Goal: Transaction & Acquisition: Purchase product/service

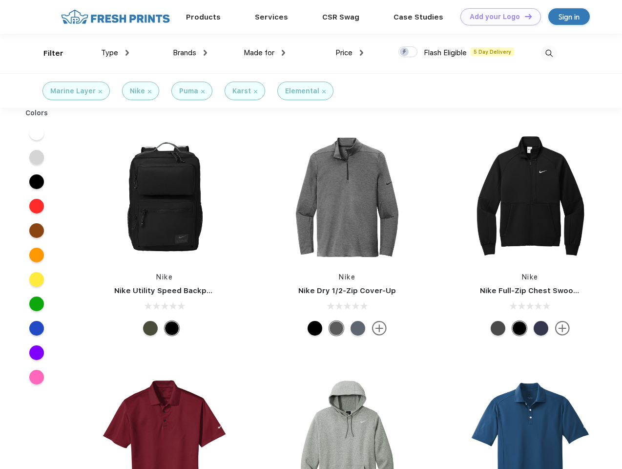
click at [497, 17] on link "Add your Logo Design Tool" at bounding box center [500, 16] width 81 height 17
click at [0, 0] on div "Design Tool" at bounding box center [0, 0] width 0 height 0
click at [524, 16] on link "Add your Logo Design Tool" at bounding box center [500, 16] width 81 height 17
click at [47, 53] on div "Filter" at bounding box center [53, 53] width 20 height 11
click at [115, 53] on span "Type" at bounding box center [109, 52] width 17 height 9
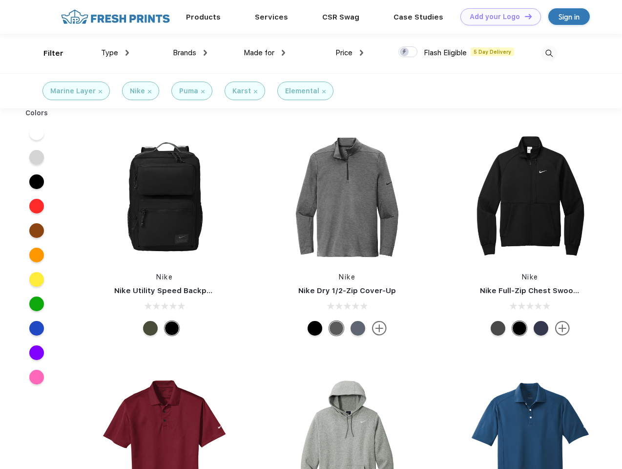
click at [190, 53] on span "Brands" at bounding box center [184, 52] width 23 height 9
click at [265, 53] on span "Made for" at bounding box center [259, 52] width 31 height 9
click at [350, 53] on span "Price" at bounding box center [343, 52] width 17 height 9
click at [408, 52] on div at bounding box center [407, 51] width 19 height 11
click at [405, 52] on input "checkbox" at bounding box center [401, 49] width 6 height 6
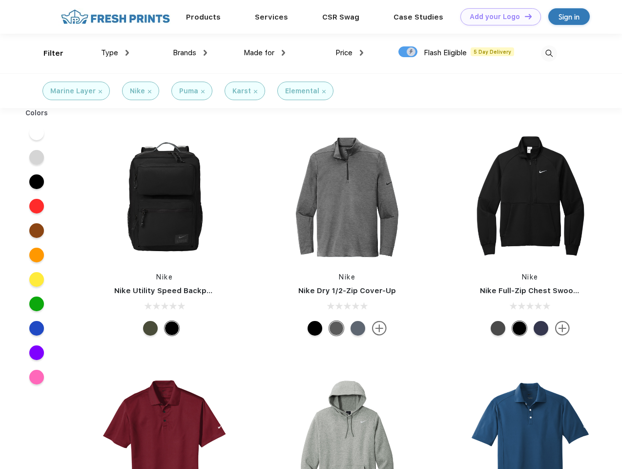
click at [549, 53] on img at bounding box center [549, 53] width 16 height 16
